Goal: Information Seeking & Learning: Check status

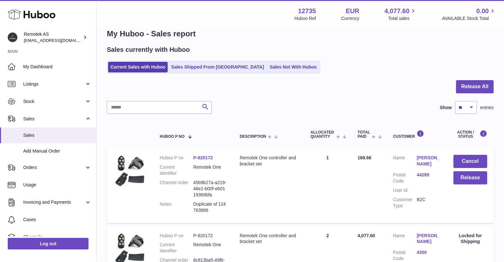
scroll to position [16, 0]
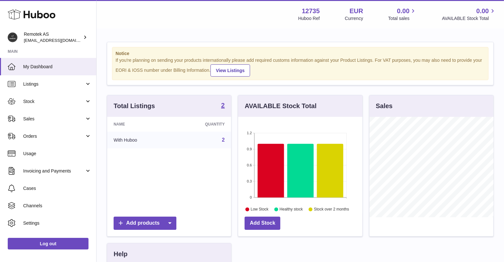
scroll to position [321676, 321652]
click at [32, 118] on span "Sales" at bounding box center [53, 119] width 61 height 6
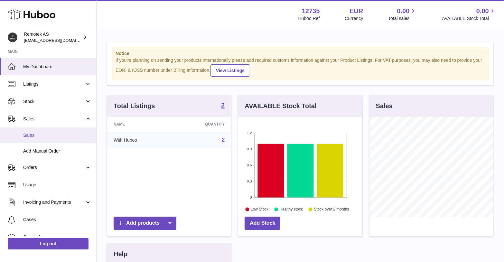
click at [35, 133] on span "Sales" at bounding box center [57, 135] width 68 height 6
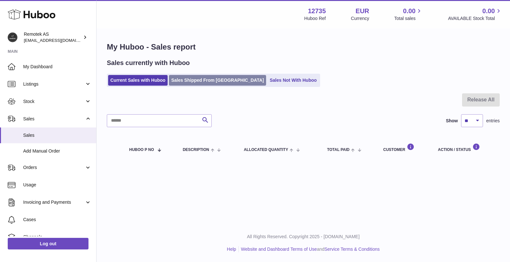
click at [198, 79] on link "Sales Shipped From [GEOGRAPHIC_DATA]" at bounding box center [217, 80] width 97 height 11
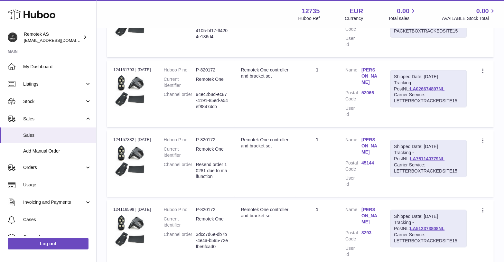
scroll to position [655, 0]
